Goal: Task Accomplishment & Management: Complete application form

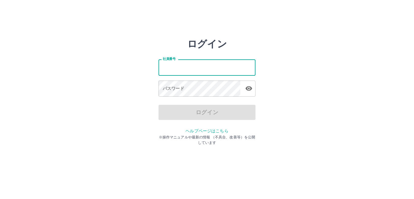
click at [185, 73] on input "社員番号" at bounding box center [207, 67] width 97 height 16
click at [198, 69] on input "社員番号" at bounding box center [207, 67] width 97 height 16
type input "*******"
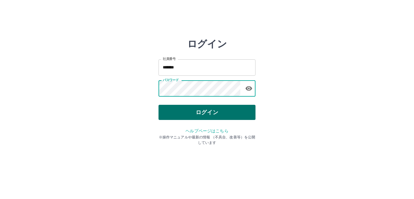
click at [231, 106] on button "ログイン" at bounding box center [207, 112] width 97 height 15
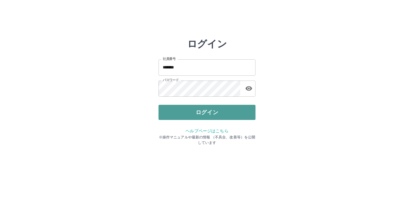
click at [197, 113] on button "ログイン" at bounding box center [207, 112] width 97 height 15
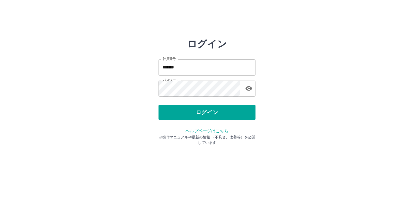
click at [248, 91] on icon "button" at bounding box center [248, 88] width 7 height 7
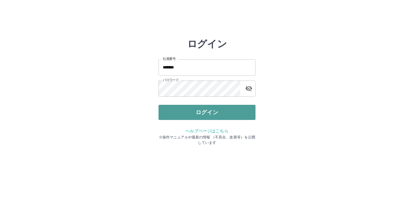
click at [247, 110] on button "ログイン" at bounding box center [207, 112] width 97 height 15
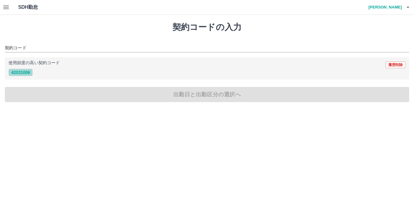
click at [29, 74] on button "42031006" at bounding box center [20, 72] width 24 height 7
type input "********"
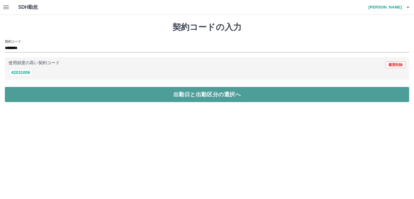
click at [32, 101] on button "出勤日と出勤区分の選択へ" at bounding box center [207, 94] width 405 height 15
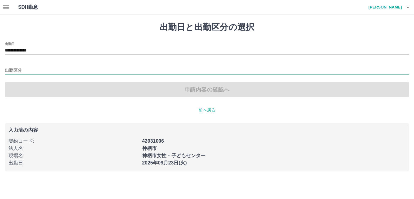
click at [30, 71] on input "出勤区分" at bounding box center [207, 71] width 405 height 8
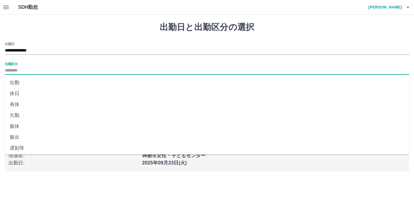
click at [32, 81] on li "出勤" at bounding box center [207, 82] width 405 height 11
type input "**"
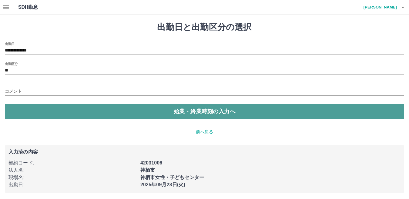
click at [42, 114] on button "始業・終業時刻の入力へ" at bounding box center [205, 111] width 400 height 15
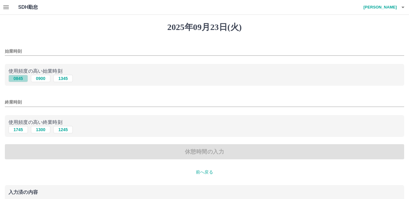
click at [16, 79] on button "0845" at bounding box center [17, 78] width 19 height 7
type input "****"
drag, startPoint x: 20, startPoint y: 131, endPoint x: 21, endPoint y: 135, distance: 4.3
click at [20, 131] on button "1745" at bounding box center [17, 129] width 19 height 7
type input "****"
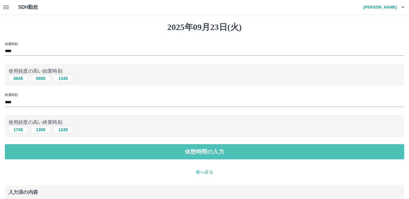
drag, startPoint x: 25, startPoint y: 147, endPoint x: 25, endPoint y: 123, distance: 24.3
click at [25, 146] on button "休憩時間の入力" at bounding box center [205, 151] width 400 height 15
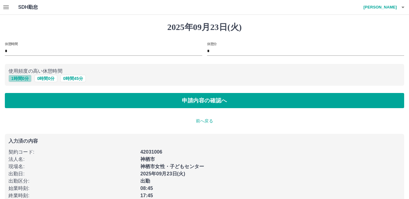
click at [24, 78] on button "1 時間 0 分" at bounding box center [19, 78] width 23 height 7
type input "*"
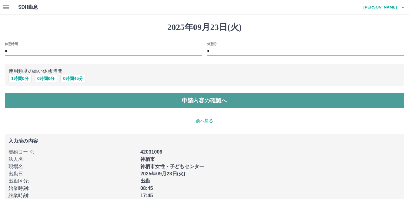
click at [32, 97] on button "申請内容の確認へ" at bounding box center [205, 100] width 400 height 15
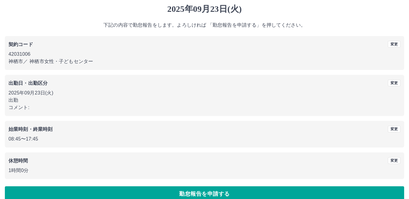
scroll to position [28, 0]
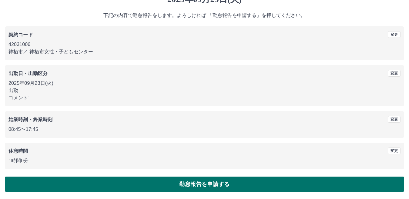
click at [222, 181] on button "勤怠報告を申請する" at bounding box center [205, 184] width 400 height 15
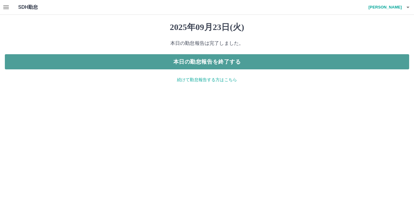
click at [266, 59] on button "本日の勤怠報告を終了する" at bounding box center [207, 61] width 405 height 15
